Goal: Obtain resource: Download file/media

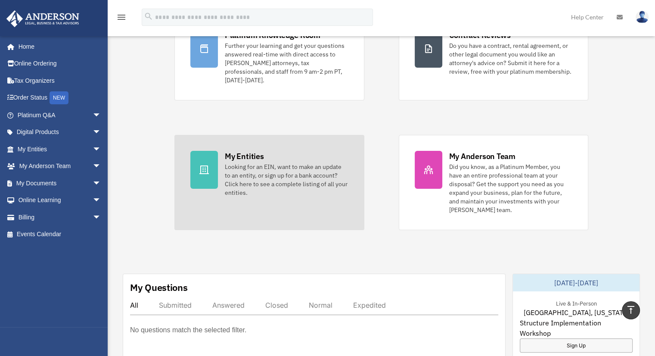
scroll to position [86, 0]
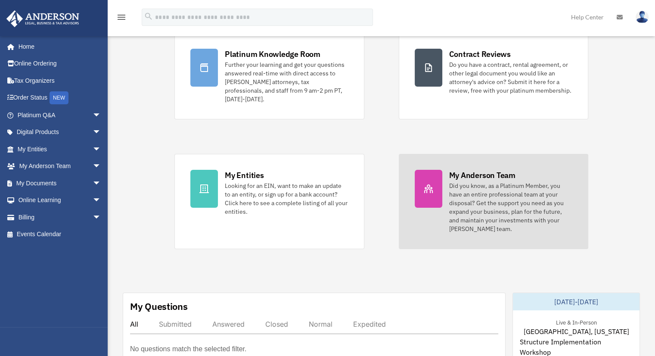
click at [515, 181] on div "Did you know, as a Platinum Member, you have an entire professional team at you…" at bounding box center [510, 207] width 123 height 52
click at [449, 181] on div "Did you know, as a Platinum Member, you have an entire professional team at you…" at bounding box center [510, 207] width 123 height 52
click at [432, 184] on icon at bounding box center [428, 188] width 9 height 9
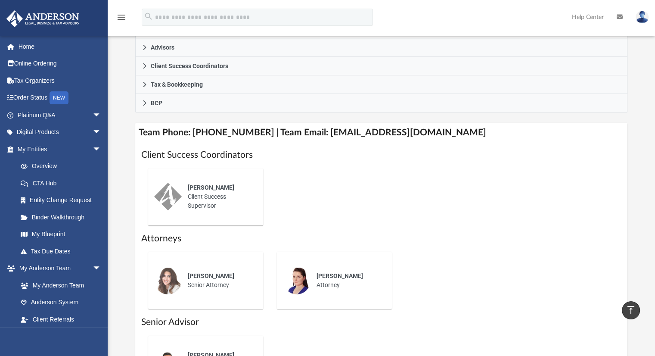
scroll to position [281, 0]
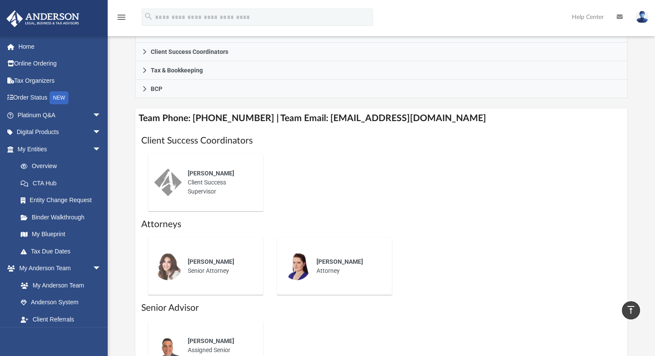
click at [229, 273] on div "[PERSON_NAME] Senior Attorney" at bounding box center [219, 266] width 75 height 30
click at [196, 260] on span "[PERSON_NAME]" at bounding box center [211, 261] width 46 height 7
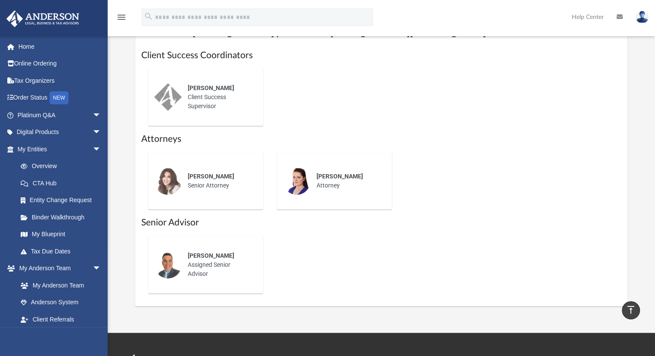
scroll to position [367, 0]
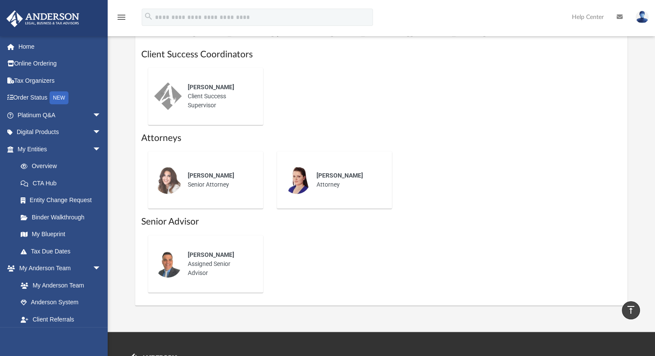
click at [212, 174] on span "[PERSON_NAME]" at bounding box center [211, 175] width 46 height 7
click at [212, 179] on div "[PERSON_NAME] Senior Attorney" at bounding box center [219, 180] width 75 height 30
click at [209, 102] on div "[PERSON_NAME] Client Success Supervisor" at bounding box center [219, 96] width 75 height 39
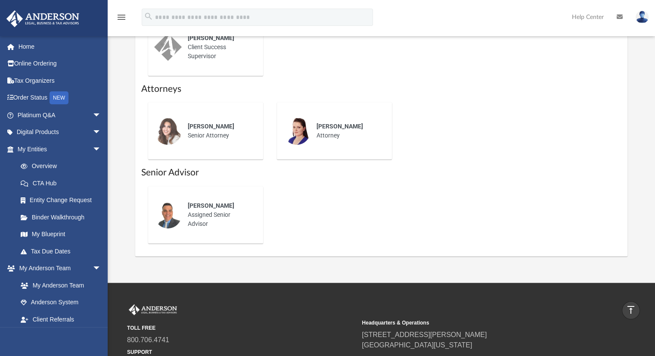
scroll to position [496, 0]
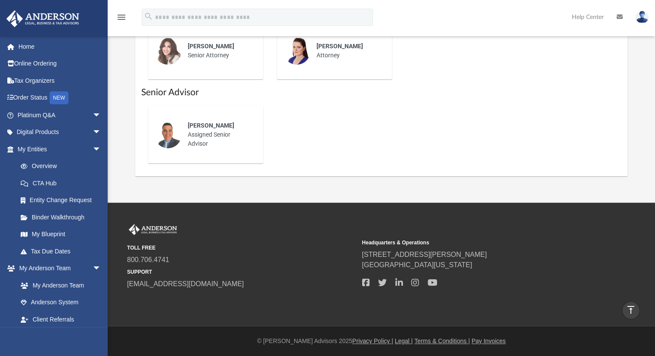
click at [173, 272] on small "SUPPORT" at bounding box center [241, 272] width 229 height 8
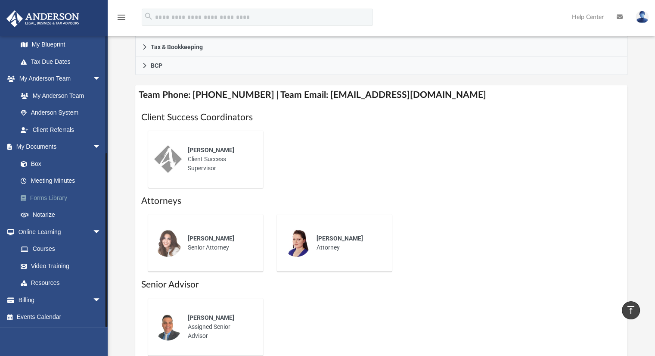
scroll to position [324, 0]
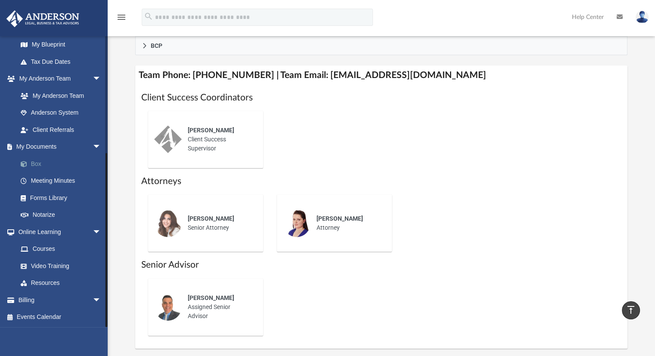
click at [37, 166] on link "Box" at bounding box center [63, 163] width 102 height 17
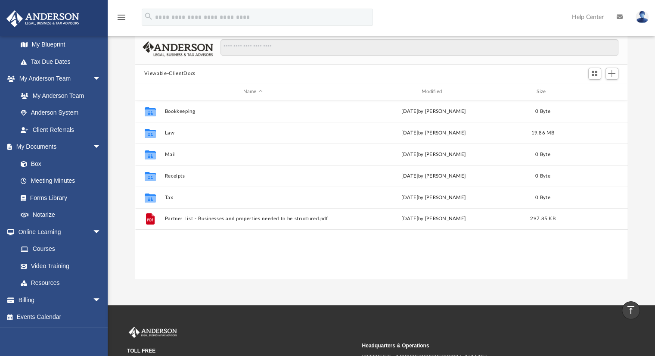
scroll to position [38, 0]
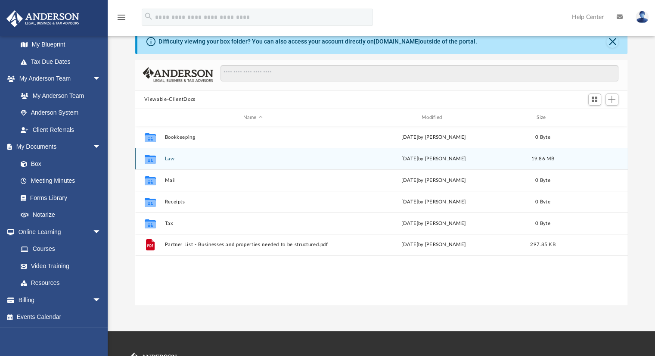
click at [170, 158] on button "Law" at bounding box center [252, 159] width 176 height 6
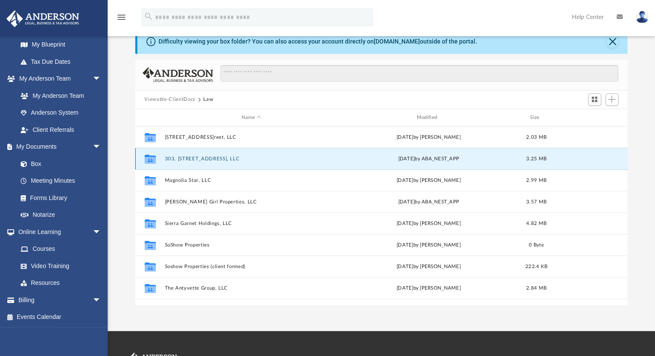
click at [225, 158] on button "303, [STREET_ADDRESS], LLC" at bounding box center [250, 159] width 173 height 6
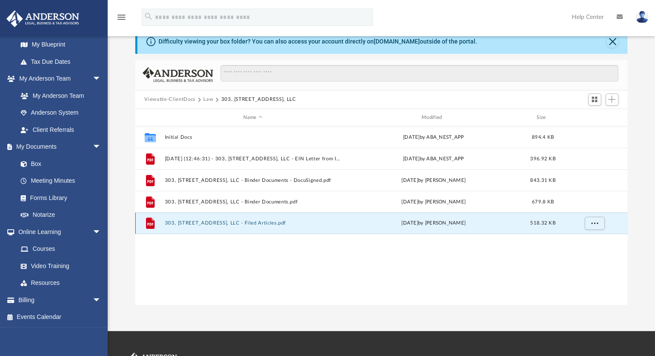
click at [243, 223] on button "303, [STREET_ADDRESS], LLC - Filed Articles.pdf" at bounding box center [252, 223] width 176 height 6
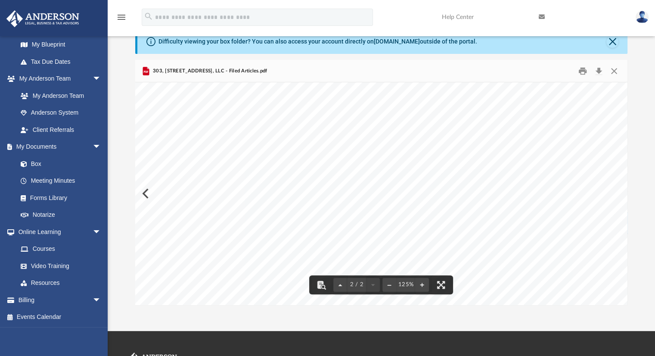
scroll to position [602, 0]
click at [611, 69] on button "Close" at bounding box center [613, 70] width 15 height 13
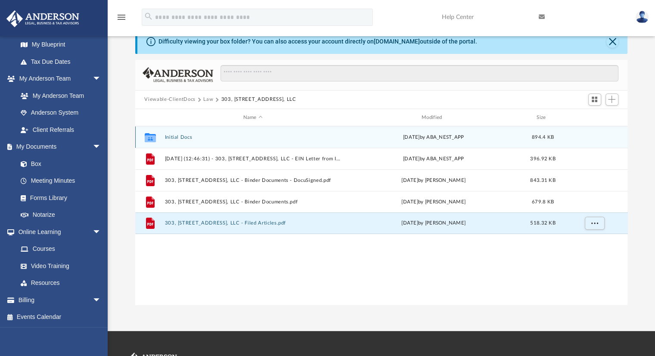
click at [183, 135] on button "Initial Docs" at bounding box center [252, 137] width 176 height 6
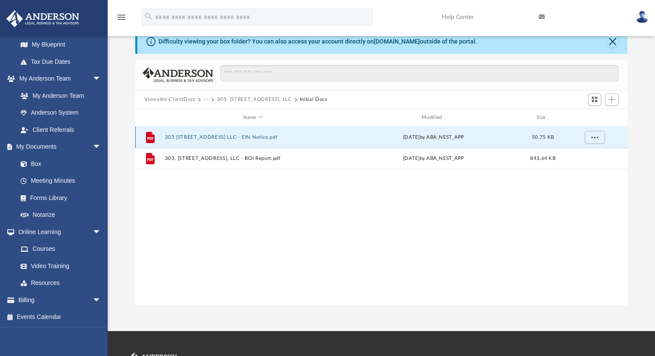
click at [267, 137] on button "303 [STREET_ADDRESS] LLC - EIN Notice.pdf" at bounding box center [252, 137] width 176 height 6
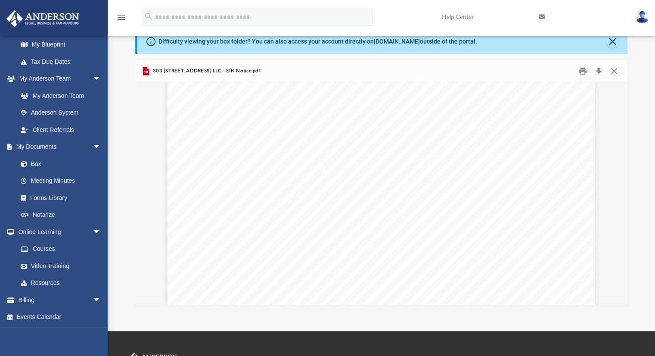
scroll to position [43, 0]
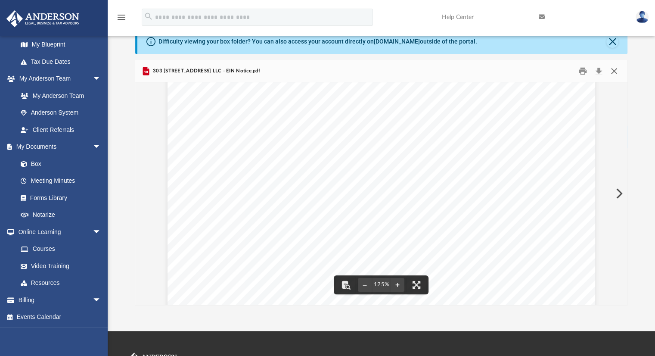
click at [615, 69] on button "Close" at bounding box center [613, 70] width 15 height 13
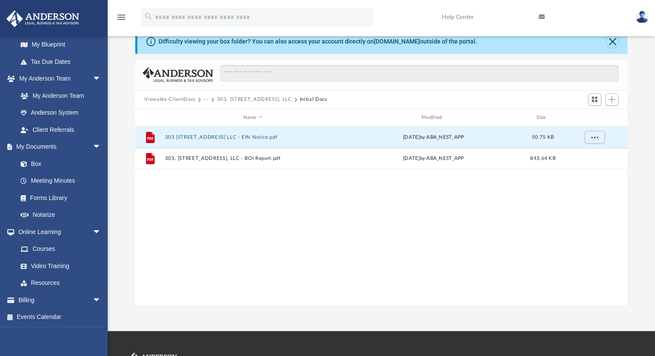
click at [612, 42] on button "Close" at bounding box center [612, 42] width 12 height 12
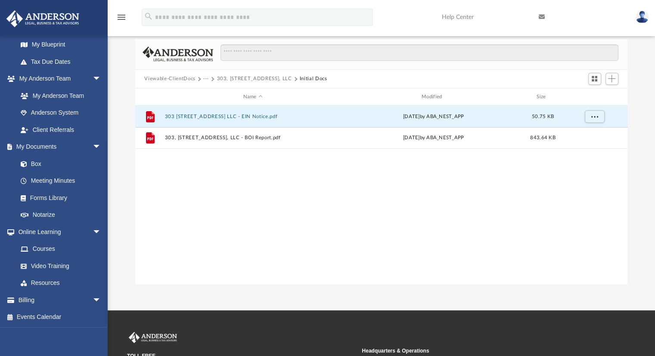
scroll to position [0, 0]
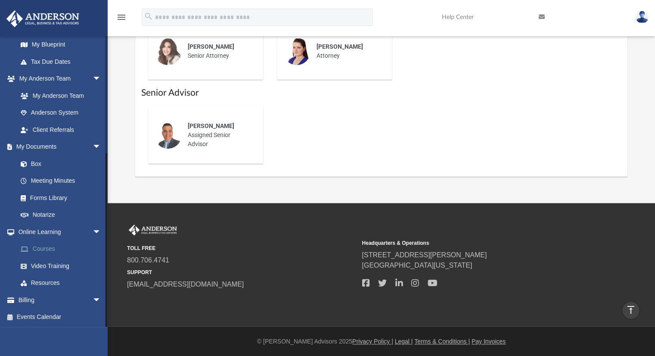
scroll to position [496, 0]
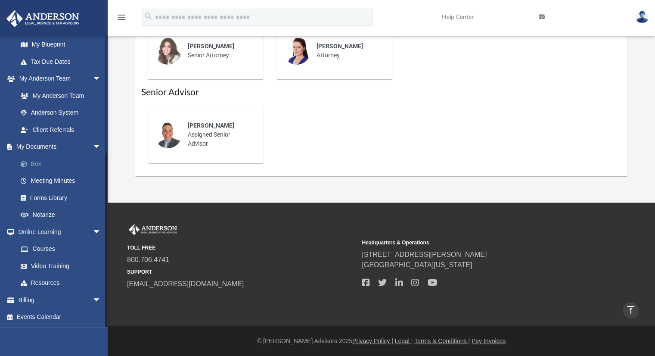
click at [36, 164] on link "Box" at bounding box center [63, 163] width 102 height 17
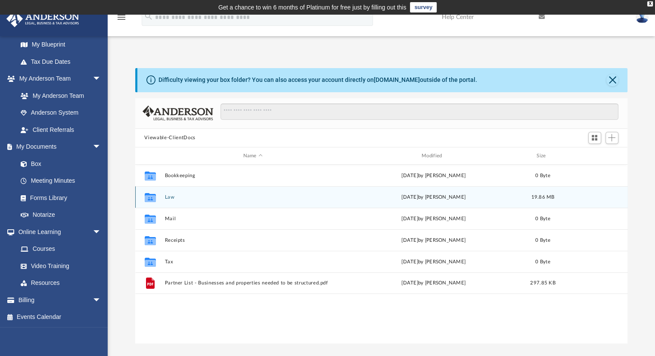
click at [167, 196] on button "Law" at bounding box center [252, 197] width 176 height 6
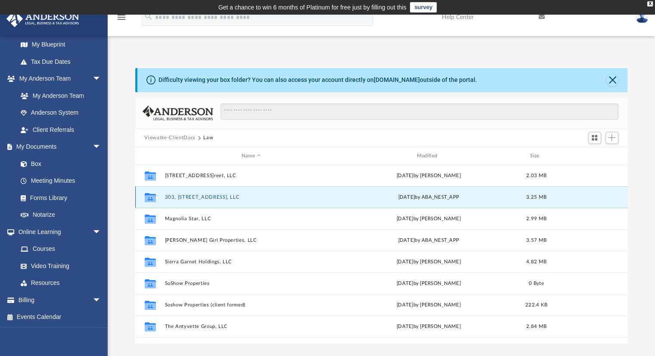
click at [195, 195] on button "303, [STREET_ADDRESS], LLC" at bounding box center [250, 197] width 173 height 6
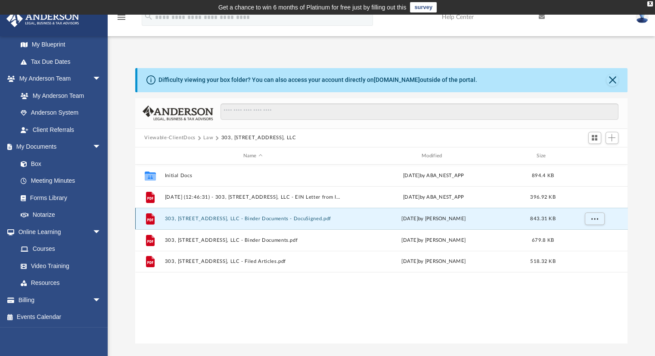
click at [278, 219] on button "303, [STREET_ADDRESS], LLC - Binder Documents - DocuSigned.pdf" at bounding box center [252, 219] width 176 height 6
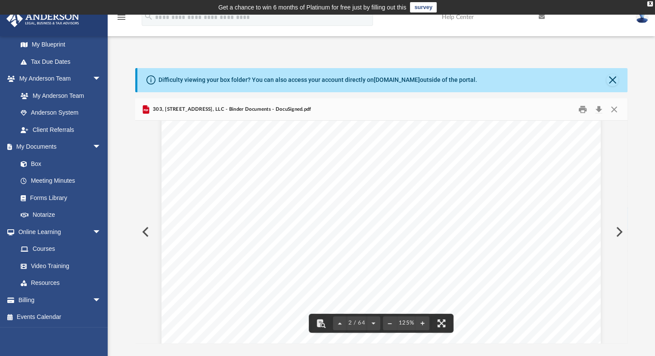
scroll to position [775, 0]
click at [615, 78] on button "Close" at bounding box center [612, 80] width 12 height 12
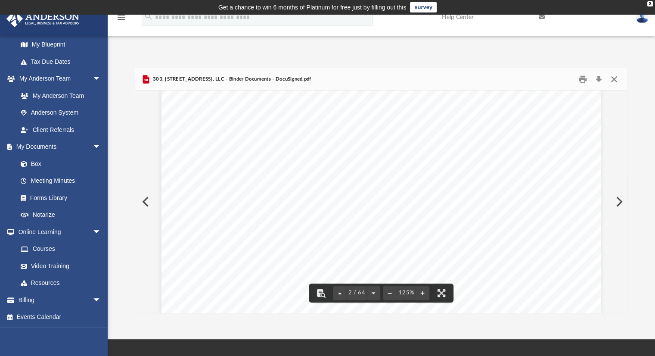
click at [615, 78] on button "Close" at bounding box center [613, 78] width 15 height 13
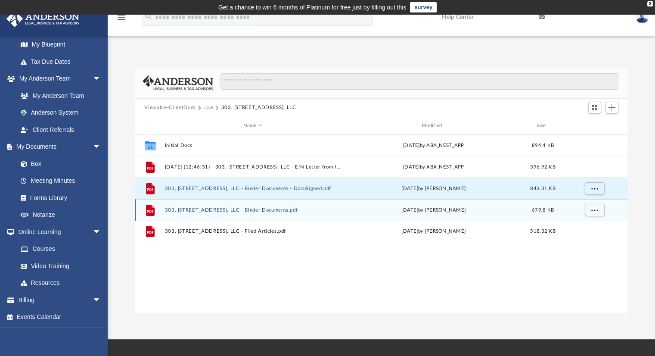
click at [287, 210] on button "303, [STREET_ADDRESS], LLC - Binder Documents.pdf" at bounding box center [252, 210] width 176 height 6
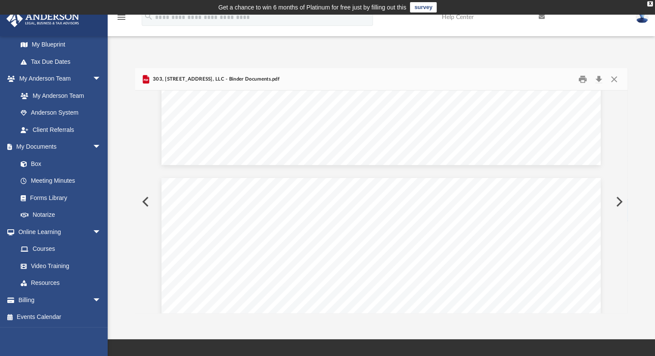
scroll to position [1098, 0]
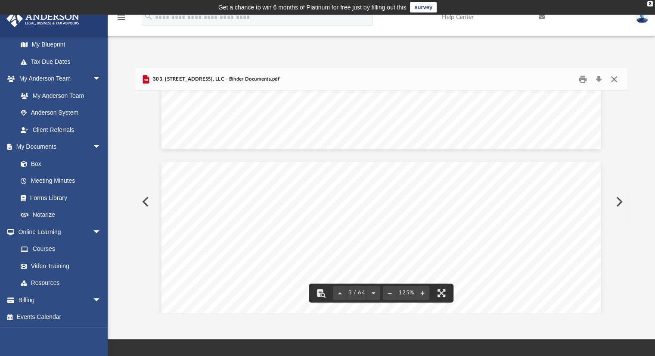
click at [613, 77] on button "Close" at bounding box center [613, 78] width 15 height 13
